Goal: Task Accomplishment & Management: Manage account settings

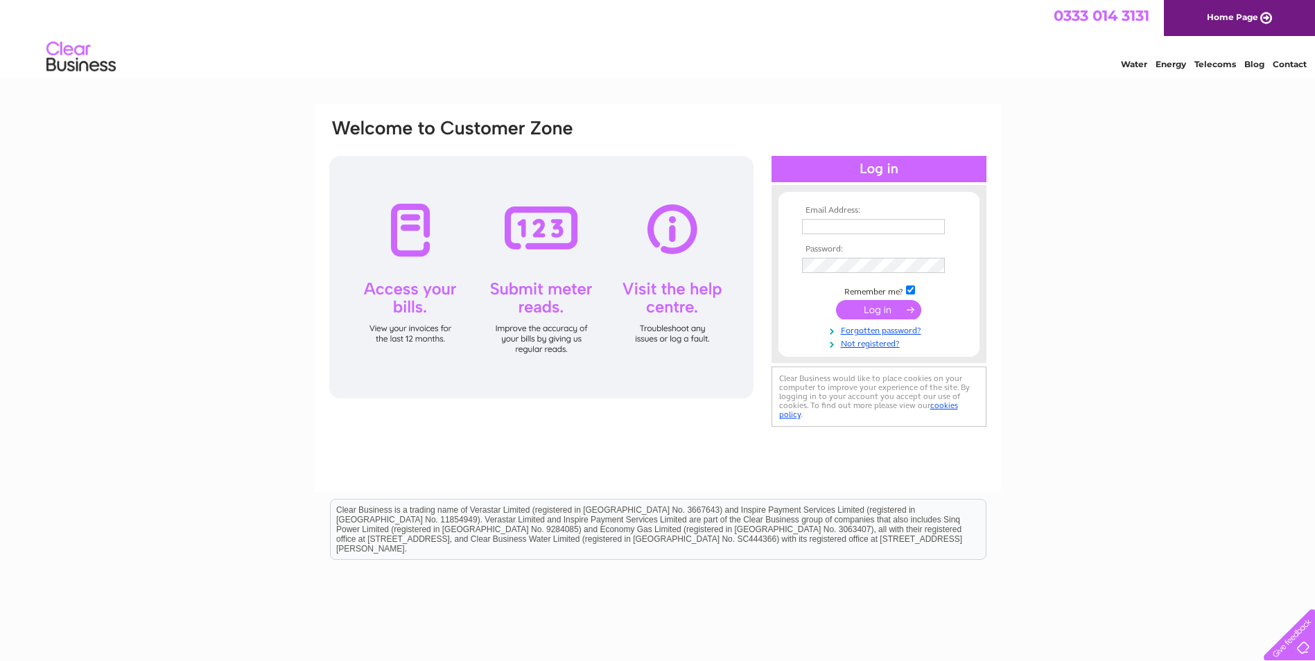
type input "[EMAIL_ADDRESS][DOMAIN_NAME]"
click at [886, 302] on input "submit" at bounding box center [878, 309] width 85 height 19
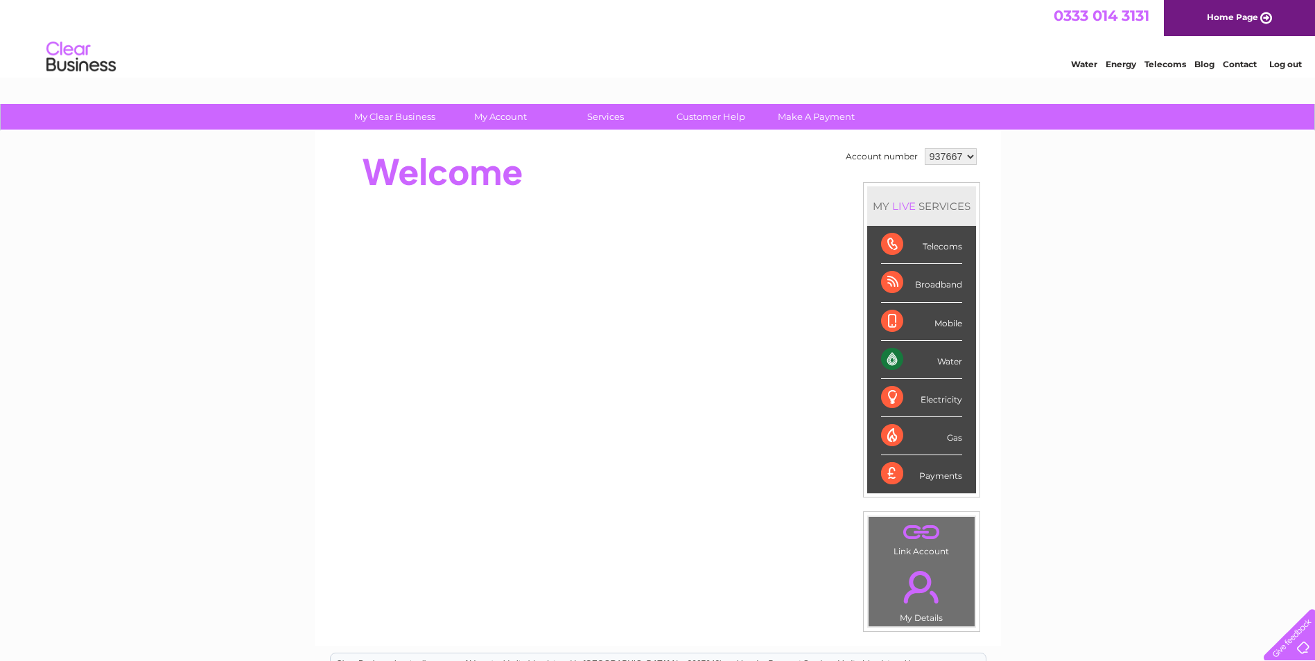
click at [944, 361] on div "Water" at bounding box center [921, 360] width 81 height 38
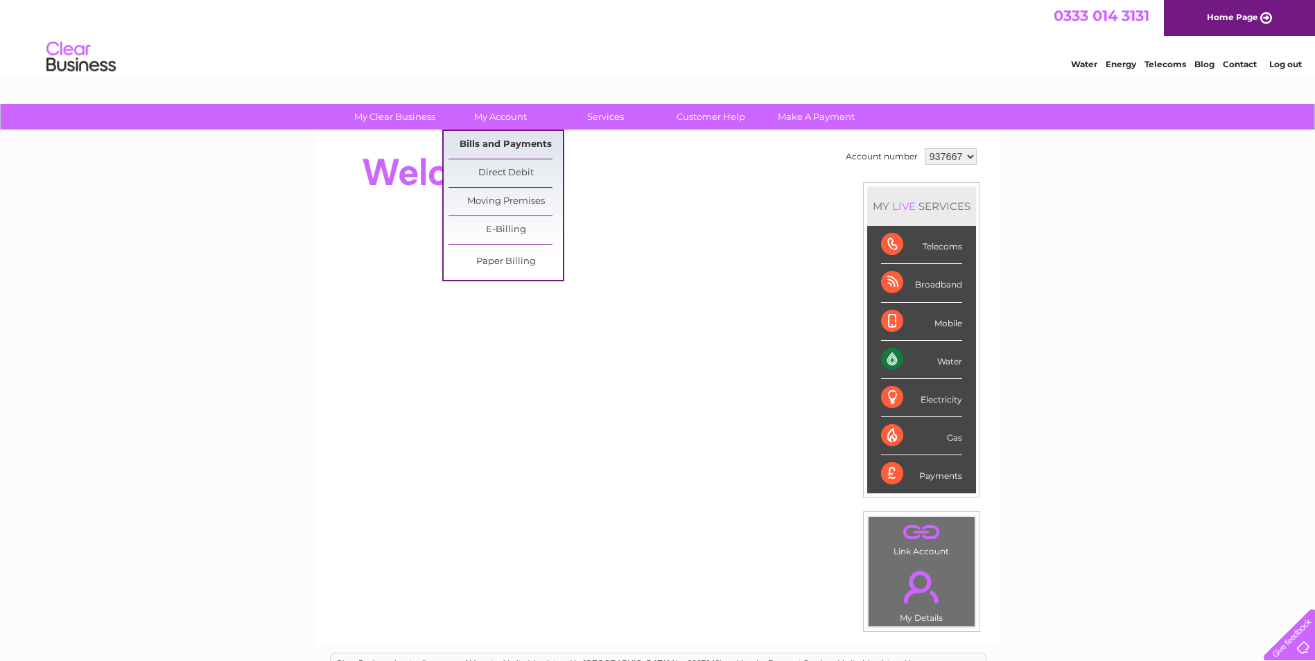
click at [513, 146] on link "Bills and Payments" at bounding box center [505, 145] width 114 height 28
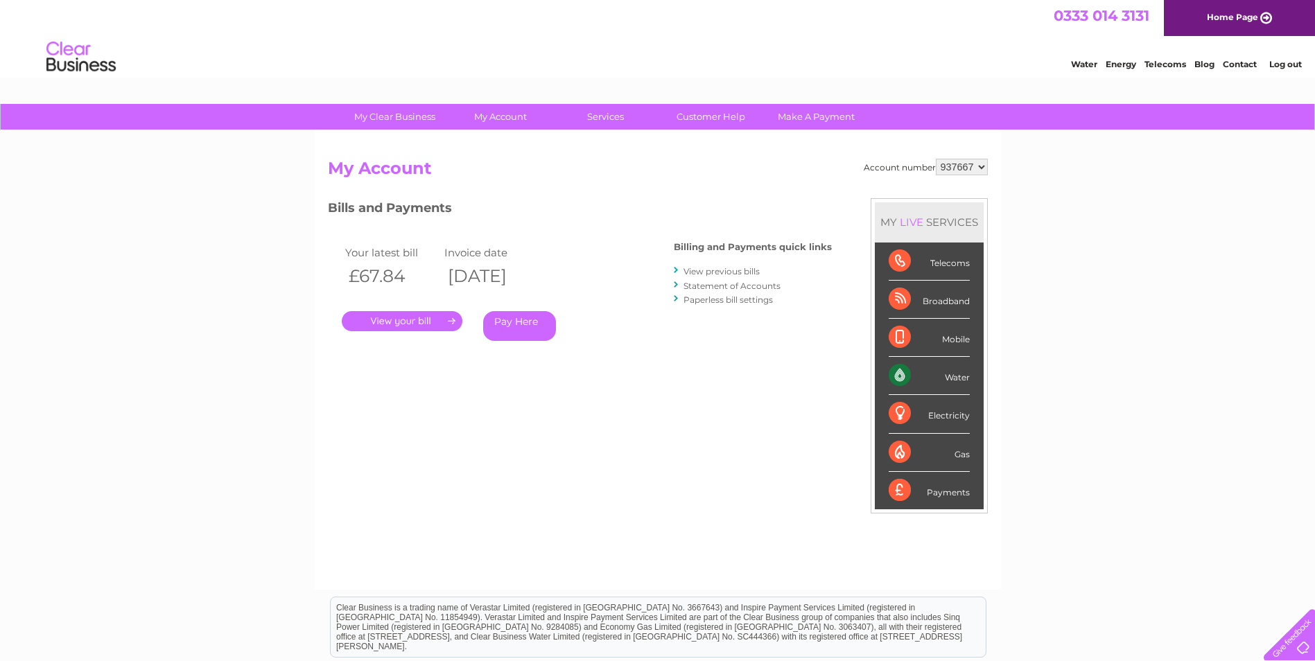
click at [419, 318] on link "." at bounding box center [402, 321] width 121 height 20
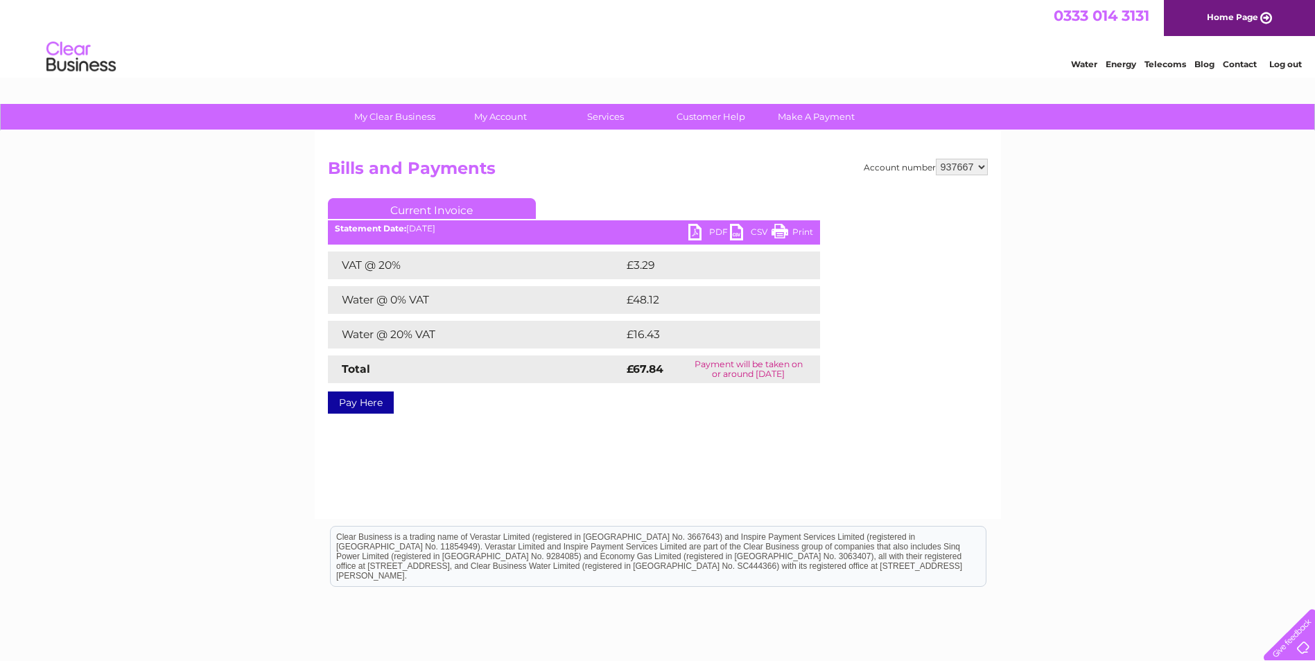
click at [698, 230] on link "PDF" at bounding box center [709, 234] width 42 height 20
click at [1279, 65] on link "Log out" at bounding box center [1285, 64] width 33 height 10
